Goal: Contribute content: Contribute content

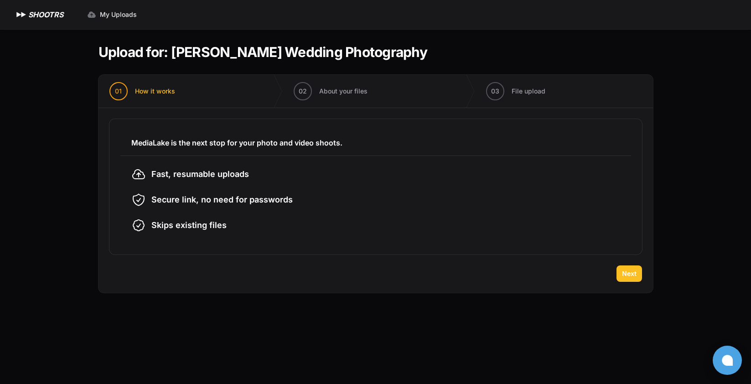
click at [628, 274] on span "Next" at bounding box center [629, 273] width 15 height 9
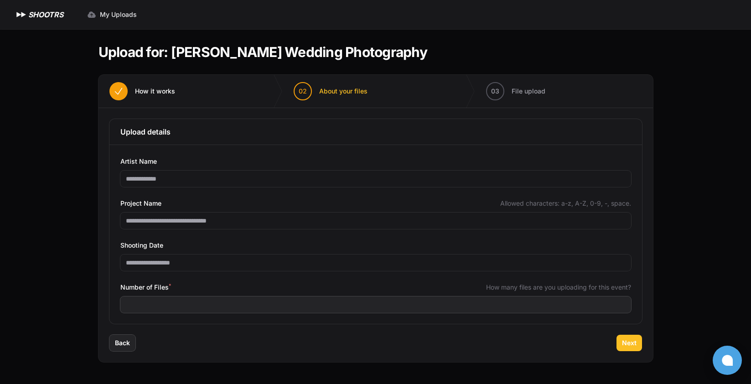
click at [631, 342] on span "Next" at bounding box center [629, 342] width 15 height 9
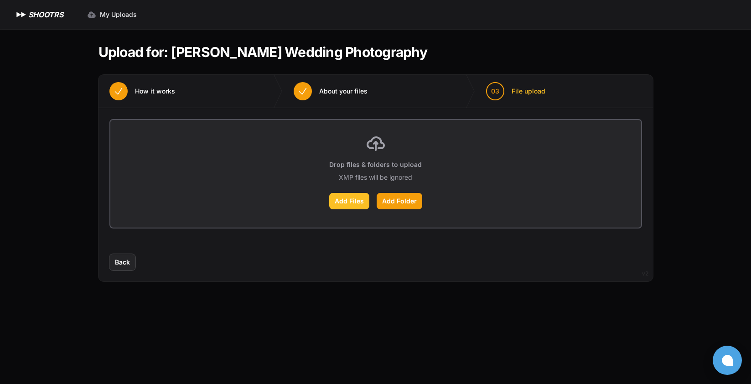
click at [359, 202] on label "Add Files" at bounding box center [349, 201] width 40 height 16
click at [0, 0] on input "Add Files" at bounding box center [0, 0] width 0 height 0
